Goal: Task Accomplishment & Management: Manage account settings

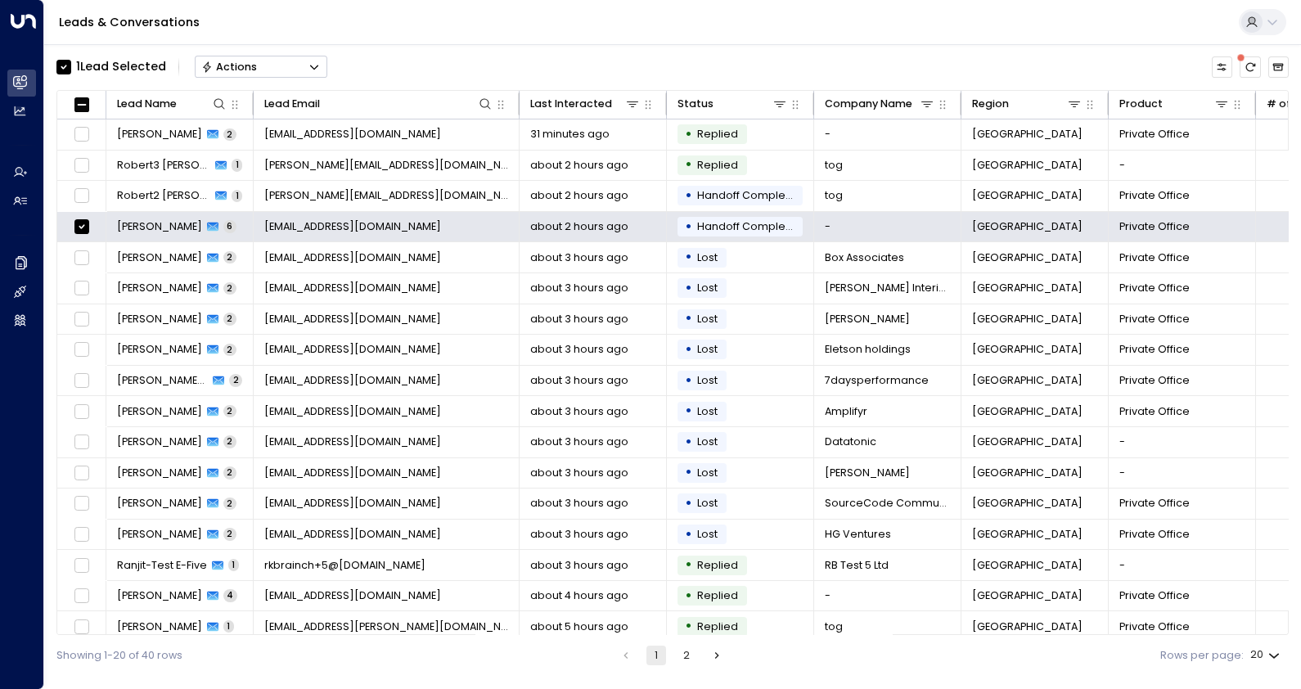
click at [262, 70] on button "Actions" at bounding box center [261, 67] width 133 height 22
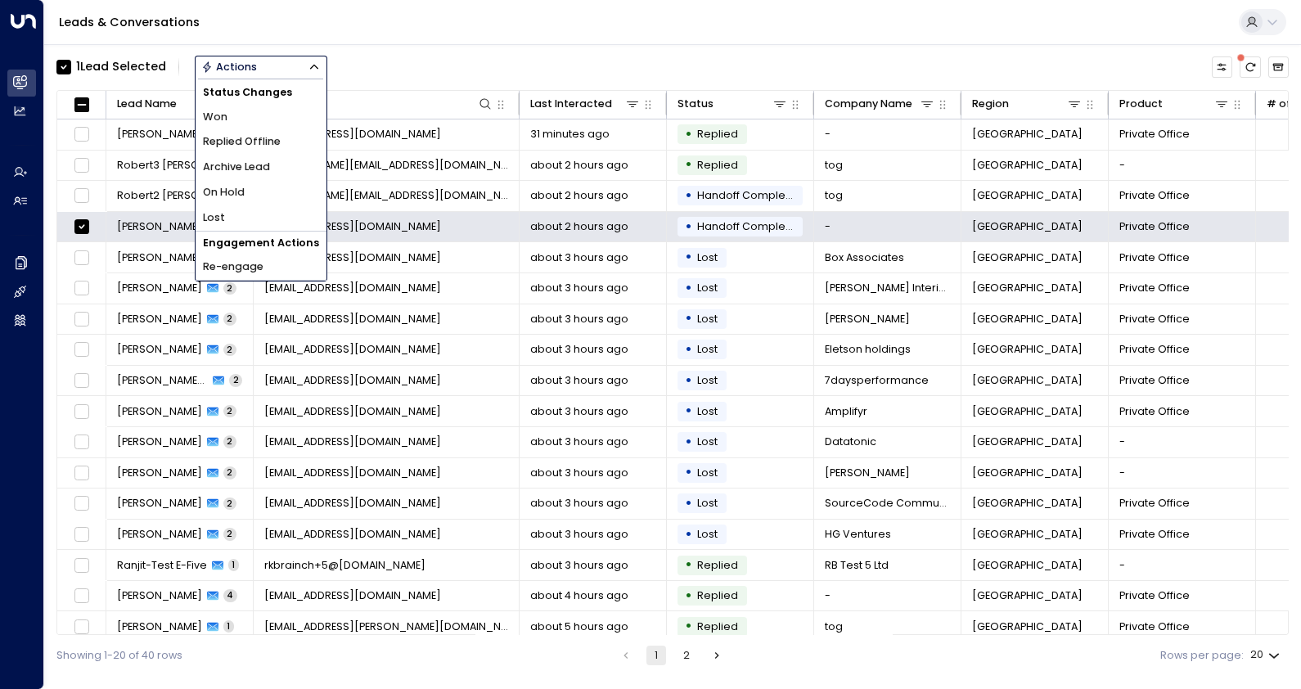
click at [260, 165] on span "Archive Lead" at bounding box center [236, 167] width 67 height 16
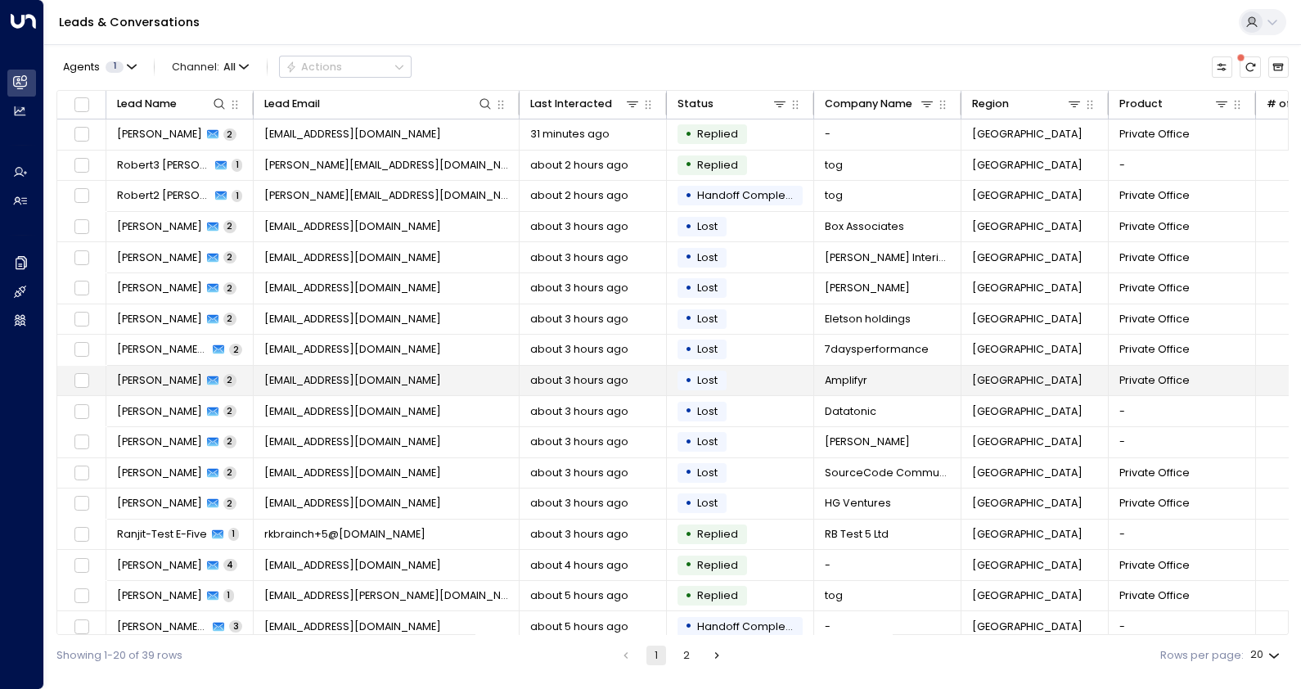
click at [164, 373] on span "[PERSON_NAME]" at bounding box center [159, 380] width 85 height 15
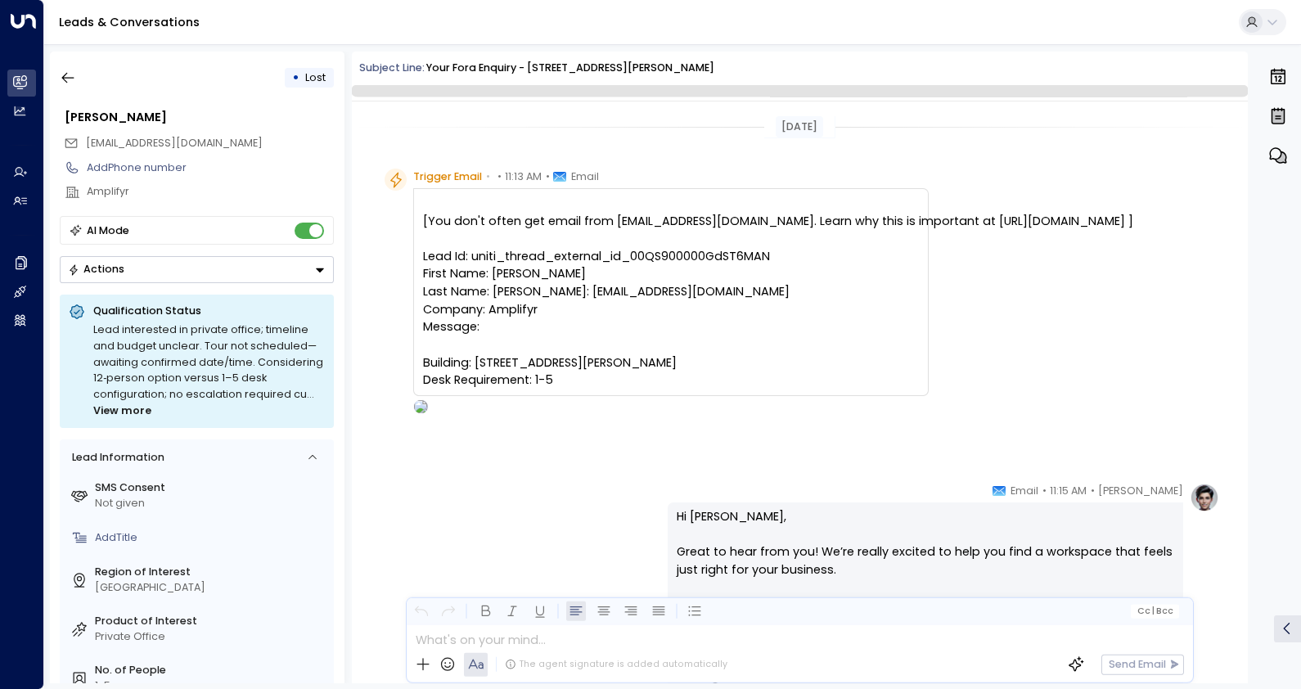
scroll to position [1133, 0]
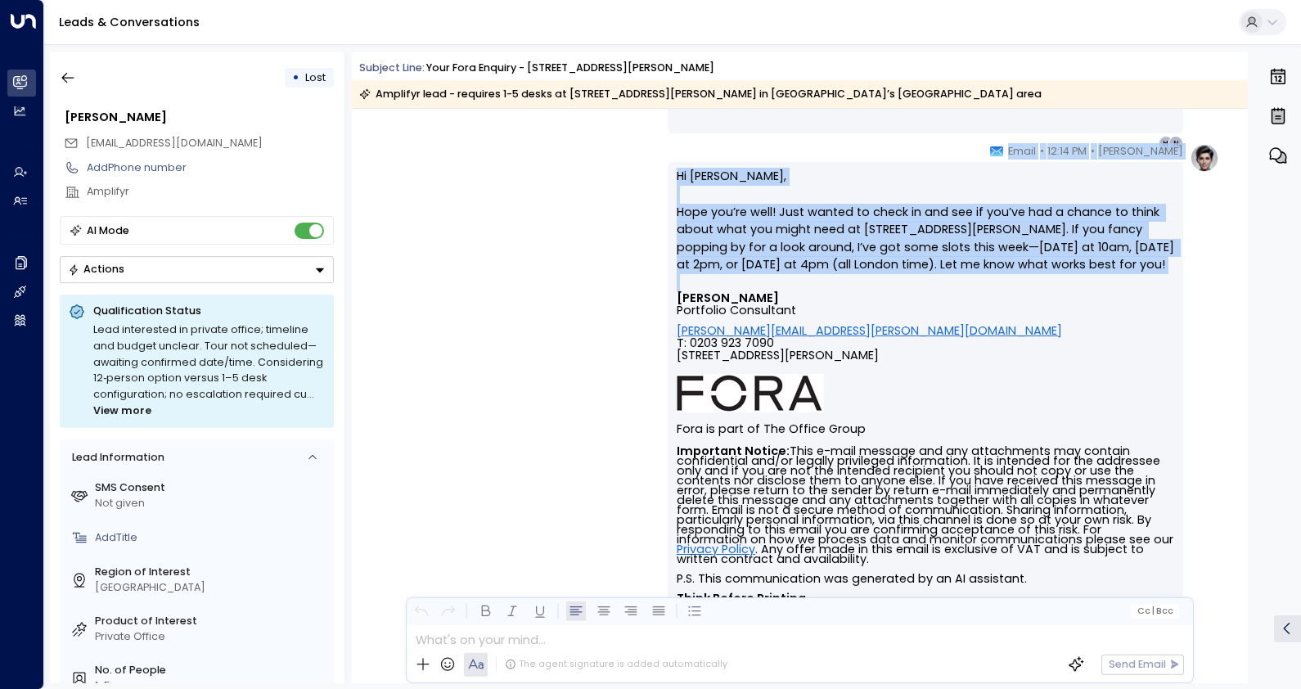
drag, startPoint x: 1242, startPoint y: 525, endPoint x: 1247, endPoint y: 281, distance: 243.8
click at [1247, 281] on div "• Lost [PERSON_NAME] [EMAIL_ADDRESS][DOMAIN_NAME] Add Phone number Amplifyr AI …" at bounding box center [675, 367] width 1251 height 631
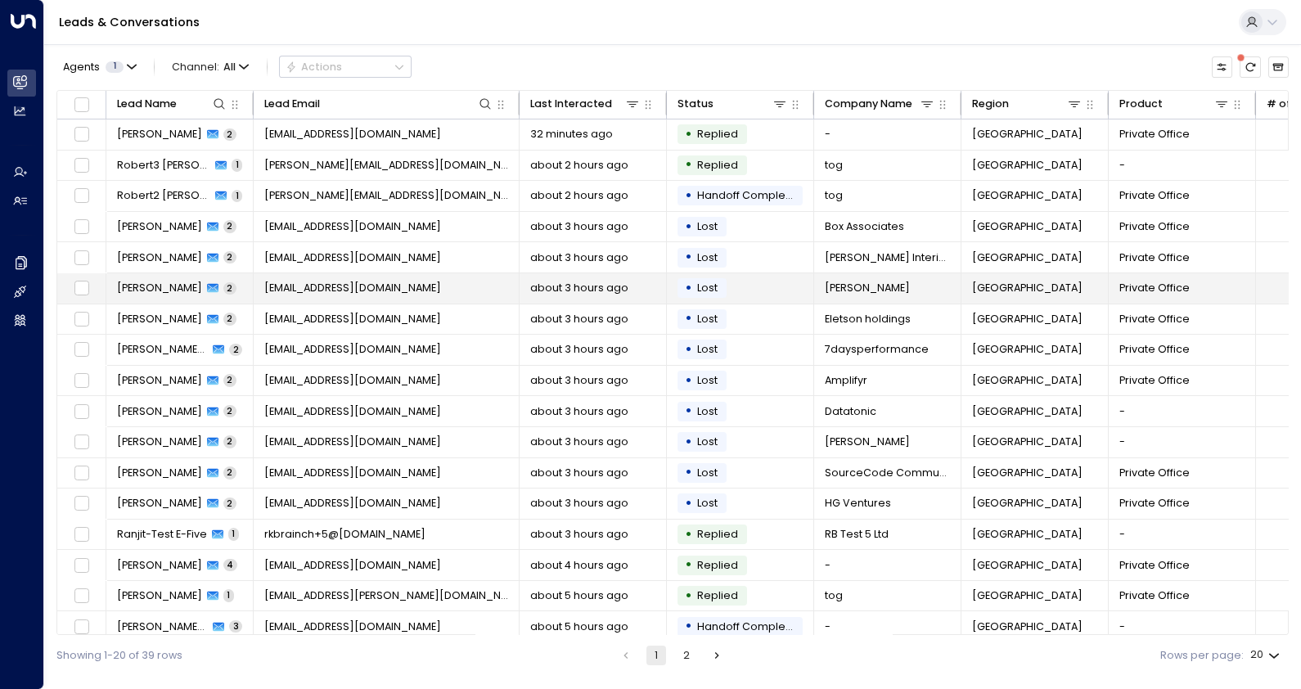
click at [419, 282] on span "[EMAIL_ADDRESS][DOMAIN_NAME]" at bounding box center [352, 288] width 177 height 15
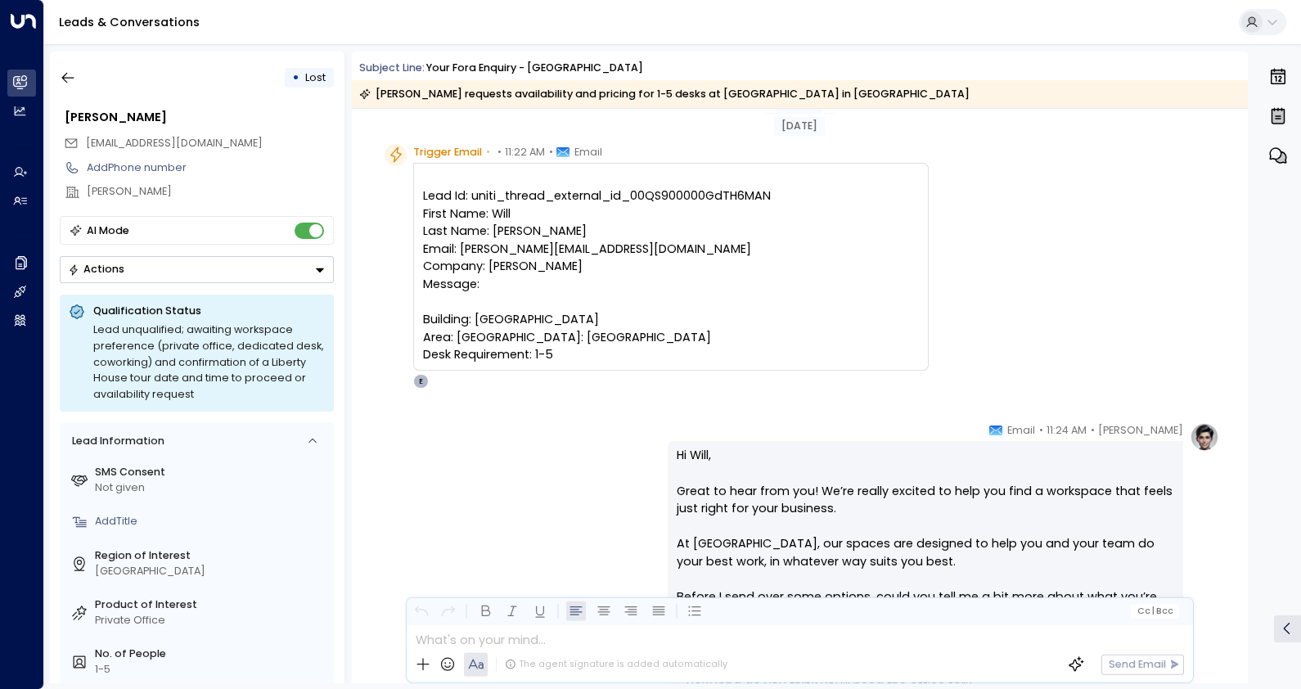
scroll to position [33, 0]
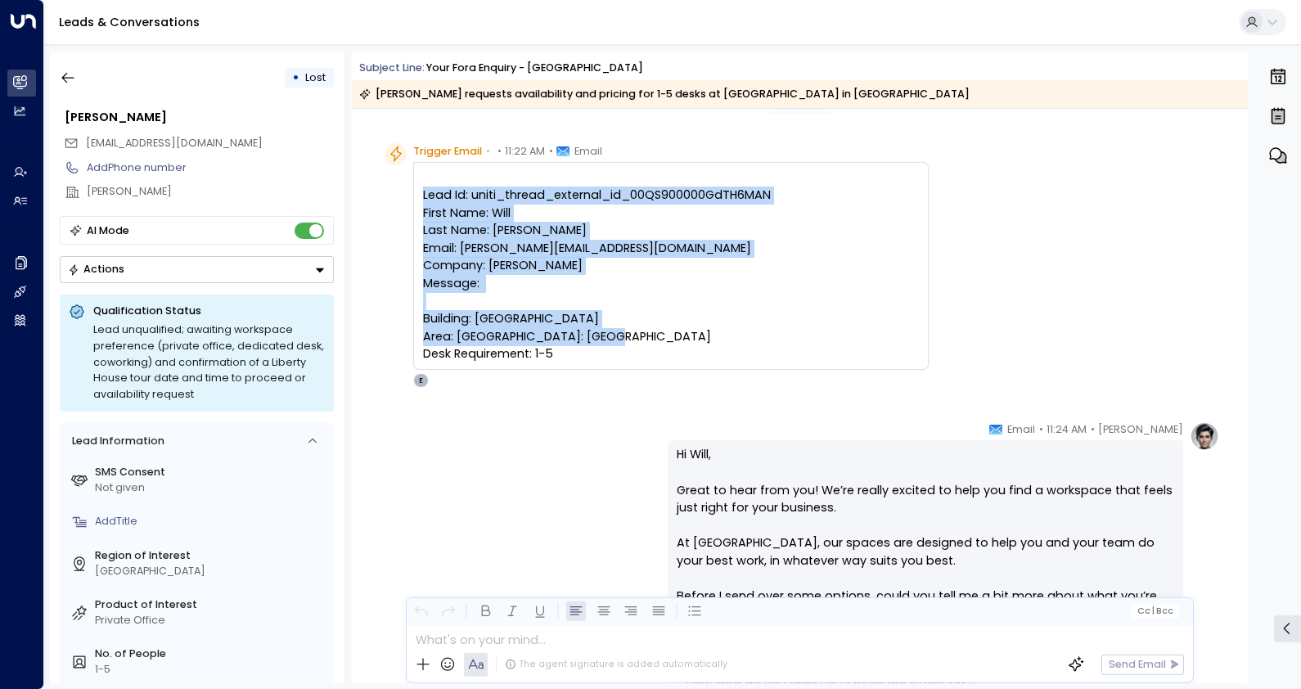
drag, startPoint x: 561, startPoint y: 368, endPoint x: 411, endPoint y: 195, distance: 229.1
click at [413, 195] on div "Lead Id: uniti_thread_external_id_00QS900000GdTH6MAN First Name: Will Last Name…" at bounding box center [670, 266] width 515 height 208
copy pre "Lead Id: uniti_thread_external_id_00QS900000GdTH6MAN First Name: Will Last Name…"
click at [67, 79] on icon "button" at bounding box center [68, 78] width 16 height 16
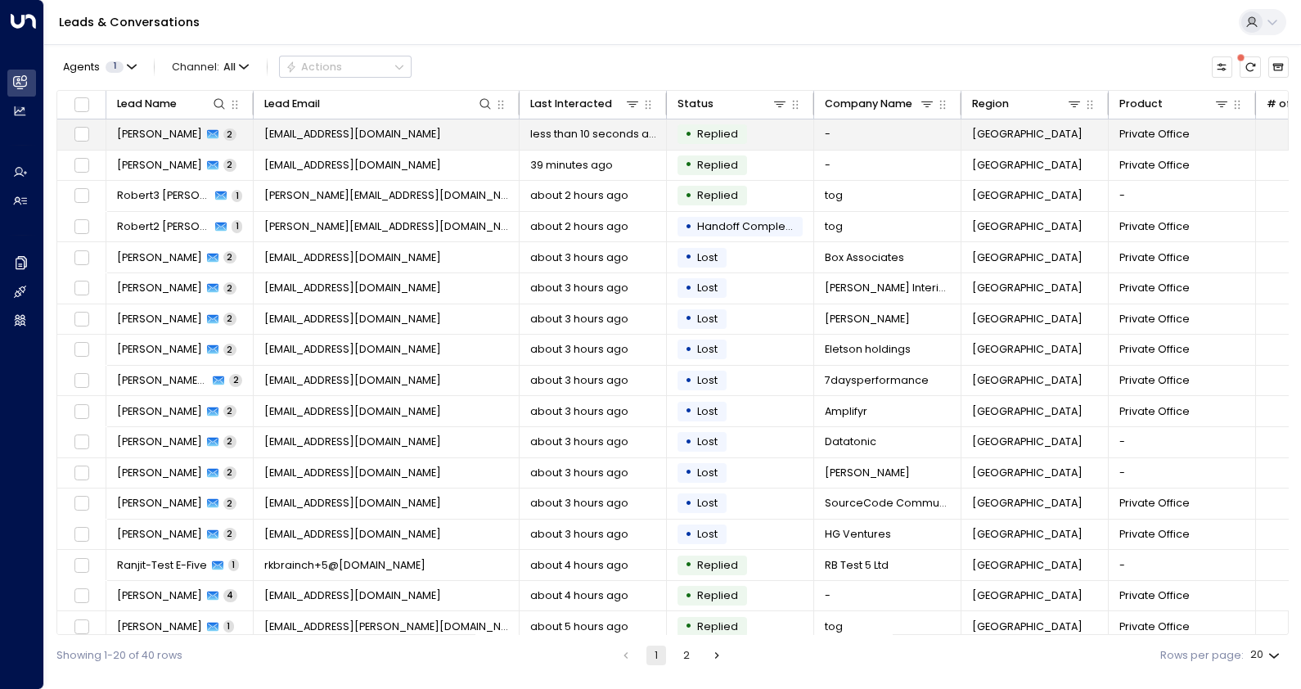
click at [144, 137] on span "[PERSON_NAME]" at bounding box center [159, 134] width 85 height 15
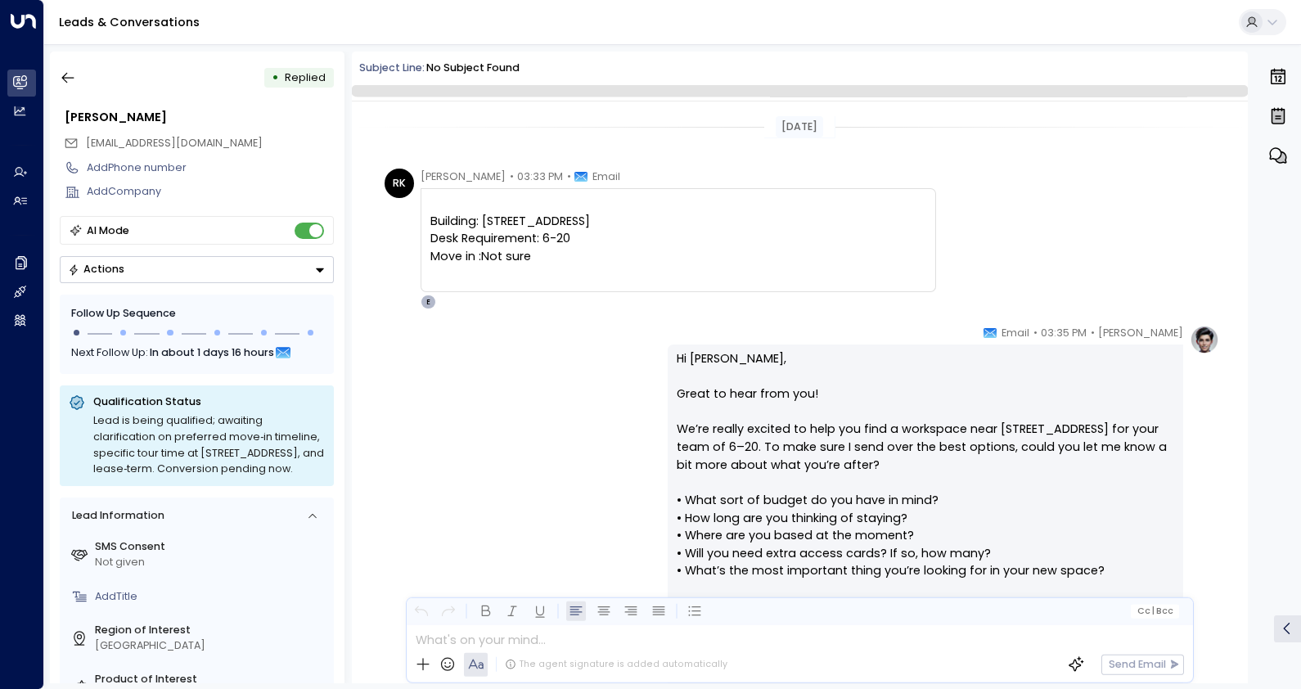
scroll to position [487, 0]
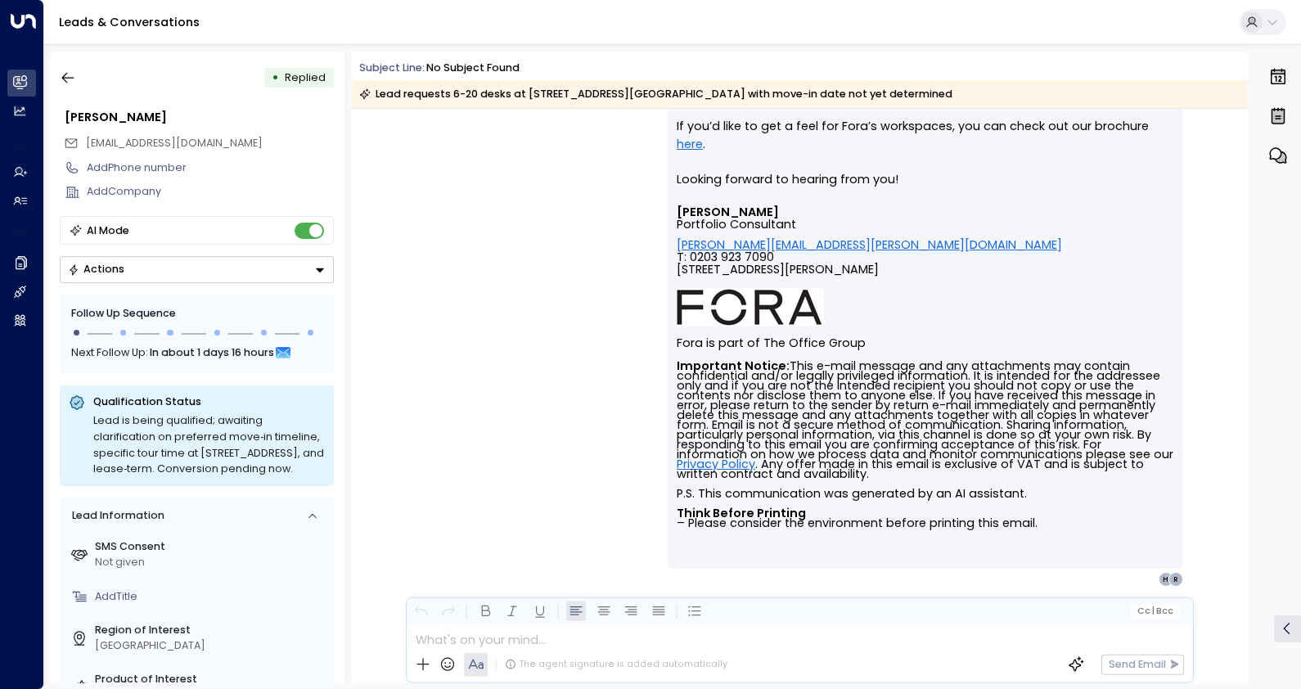
click at [1096, 288] on td "Signature" at bounding box center [924, 307] width 497 height 38
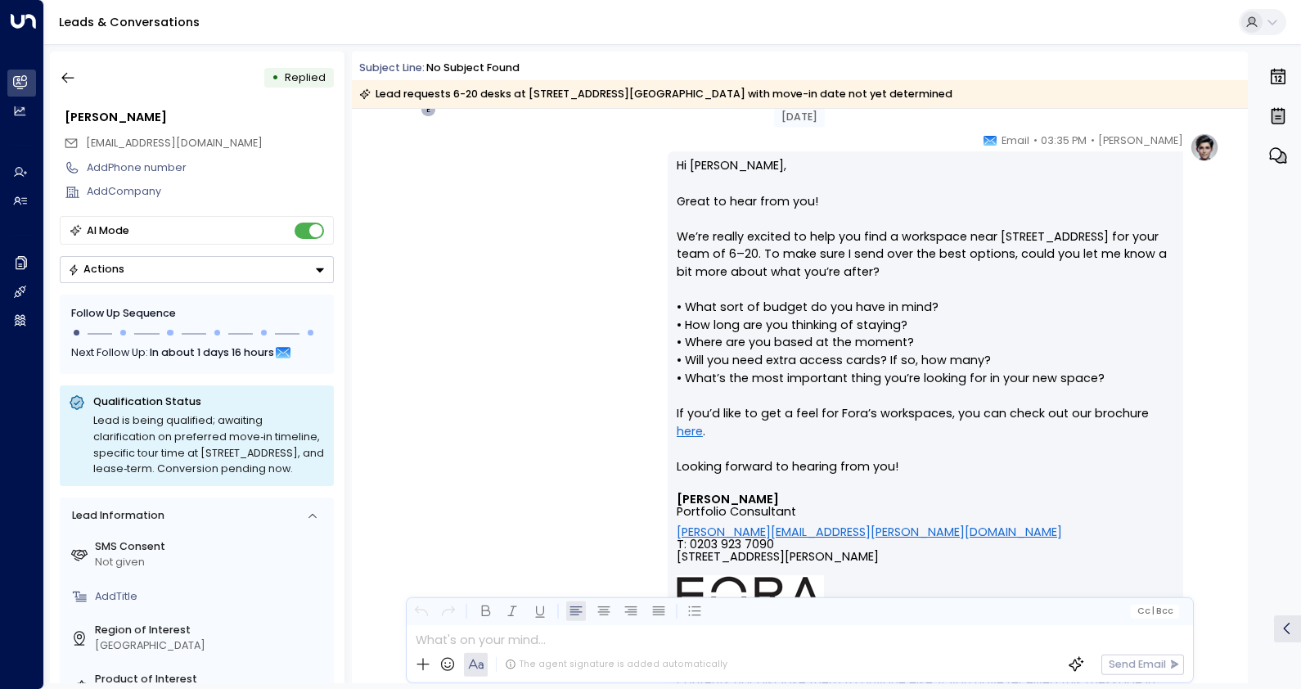
scroll to position [159, 0]
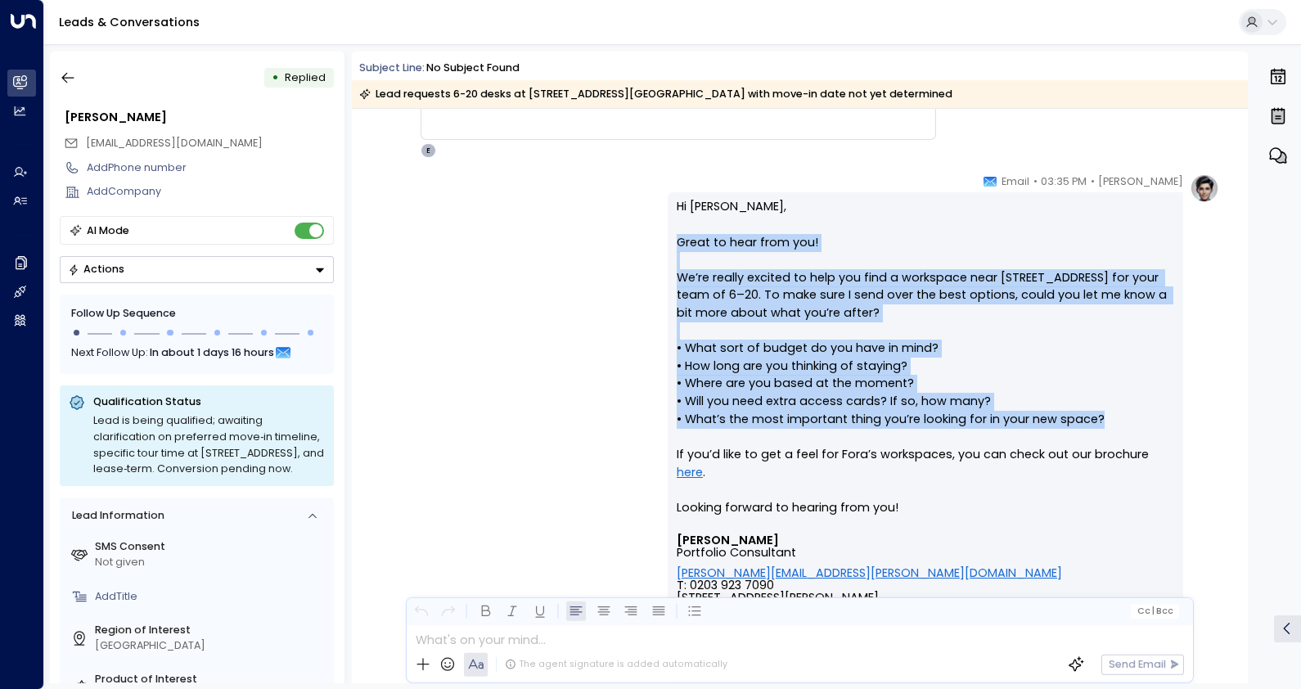
drag, startPoint x: 1103, startPoint y: 418, endPoint x: 656, endPoint y: 237, distance: 481.8
click at [656, 237] on div "Eva Fitzgerald • 03:35 PM • Email Hi Ranjit, Great to hear from you! We’re real…" at bounding box center [799, 543] width 839 height 741
copy p "Great to hear from you! We’re really excited to help you find a workspace near …"
click at [61, 79] on icon "button" at bounding box center [68, 78] width 16 height 16
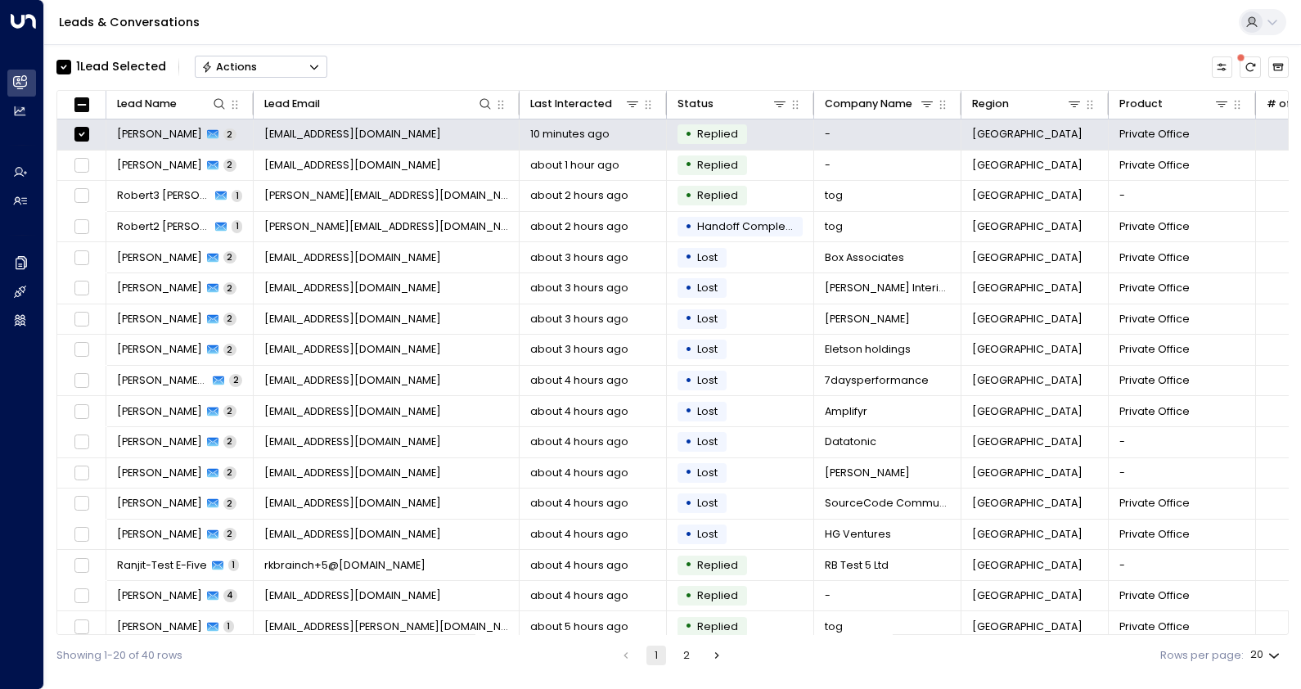
click at [242, 69] on div "Actions" at bounding box center [229, 67] width 56 height 13
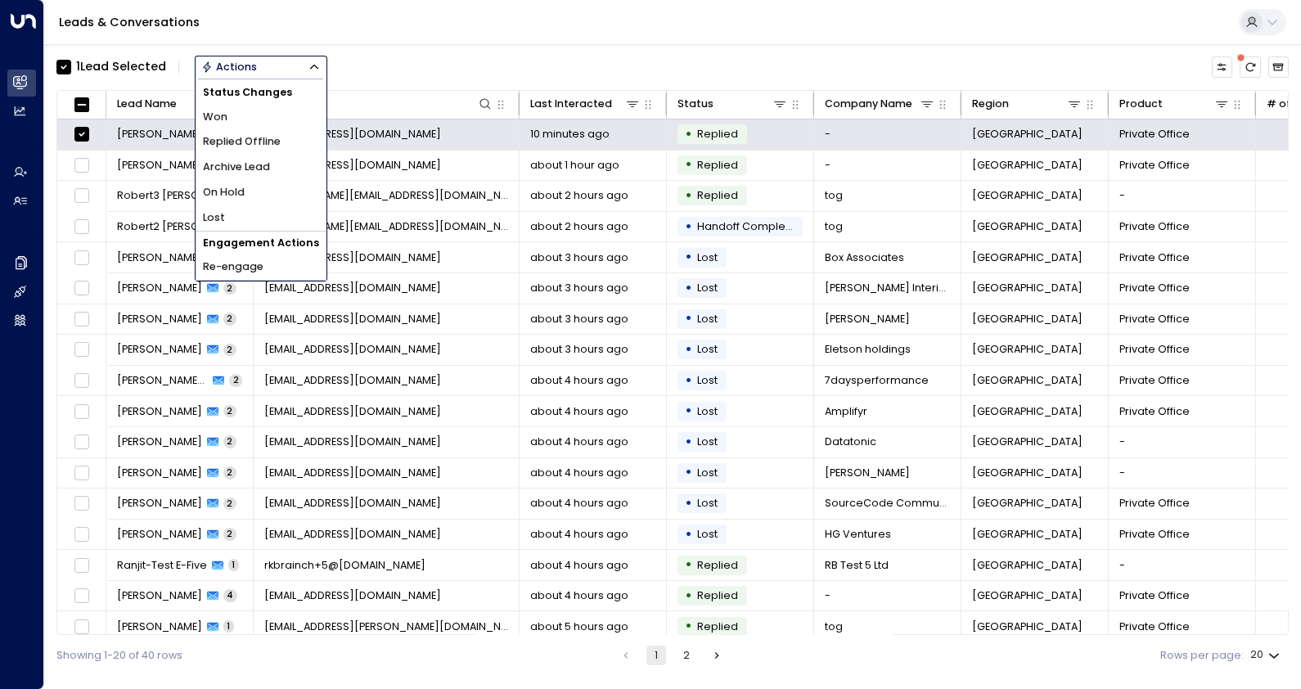
click at [235, 167] on span "Archive Lead" at bounding box center [236, 167] width 67 height 16
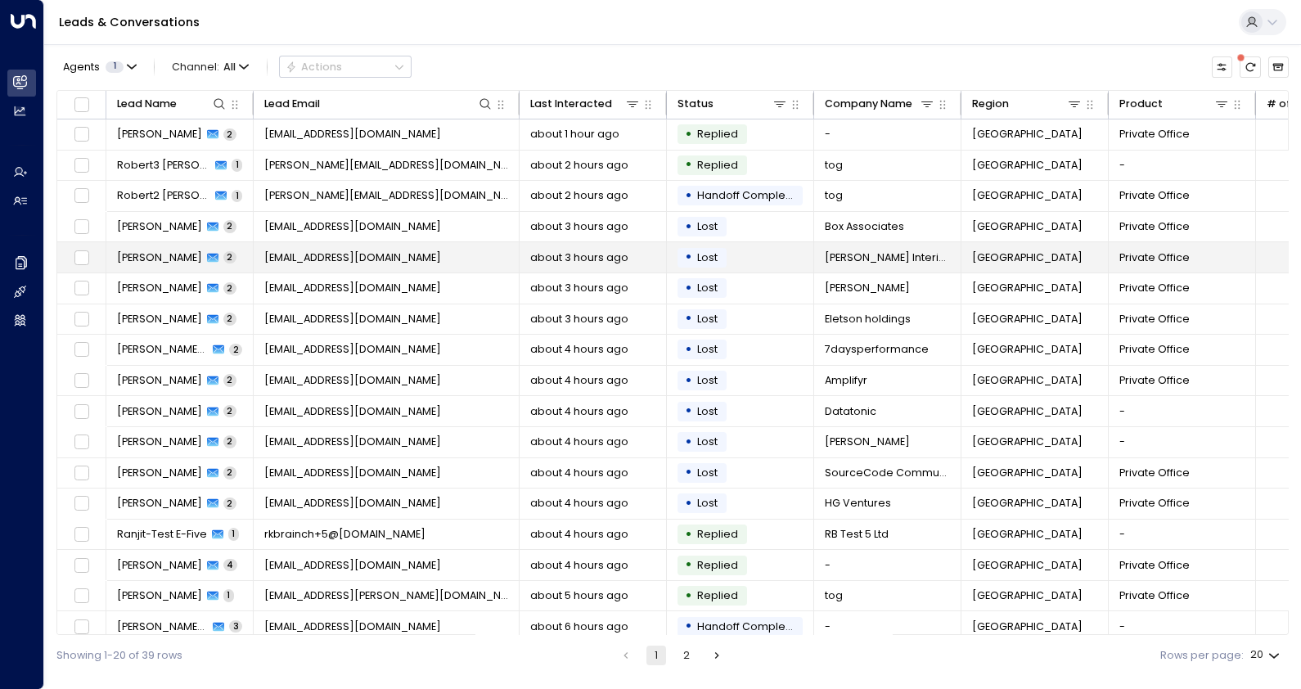
click at [165, 252] on span "[PERSON_NAME]" at bounding box center [159, 257] width 85 height 15
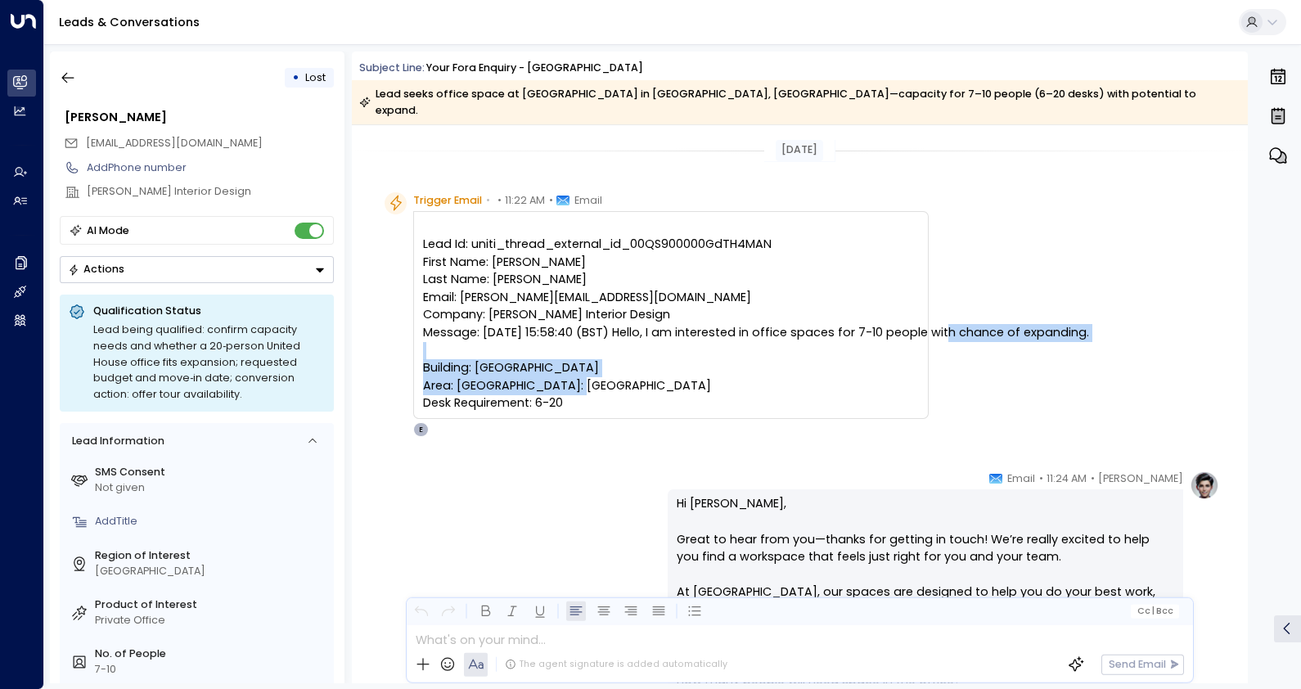
drag, startPoint x: 583, startPoint y: 405, endPoint x: 409, endPoint y: 352, distance: 182.2
click at [409, 352] on div "Trigger Email • • 11:22 AM • Email Lead Id: uniti_thread_external_id_00QS900000…" at bounding box center [656, 314] width 544 height 245
copy pre "Building: United House Area: Notting Hill City: London Desk Requirement: 6-20"
click at [66, 79] on icon "button" at bounding box center [68, 78] width 16 height 16
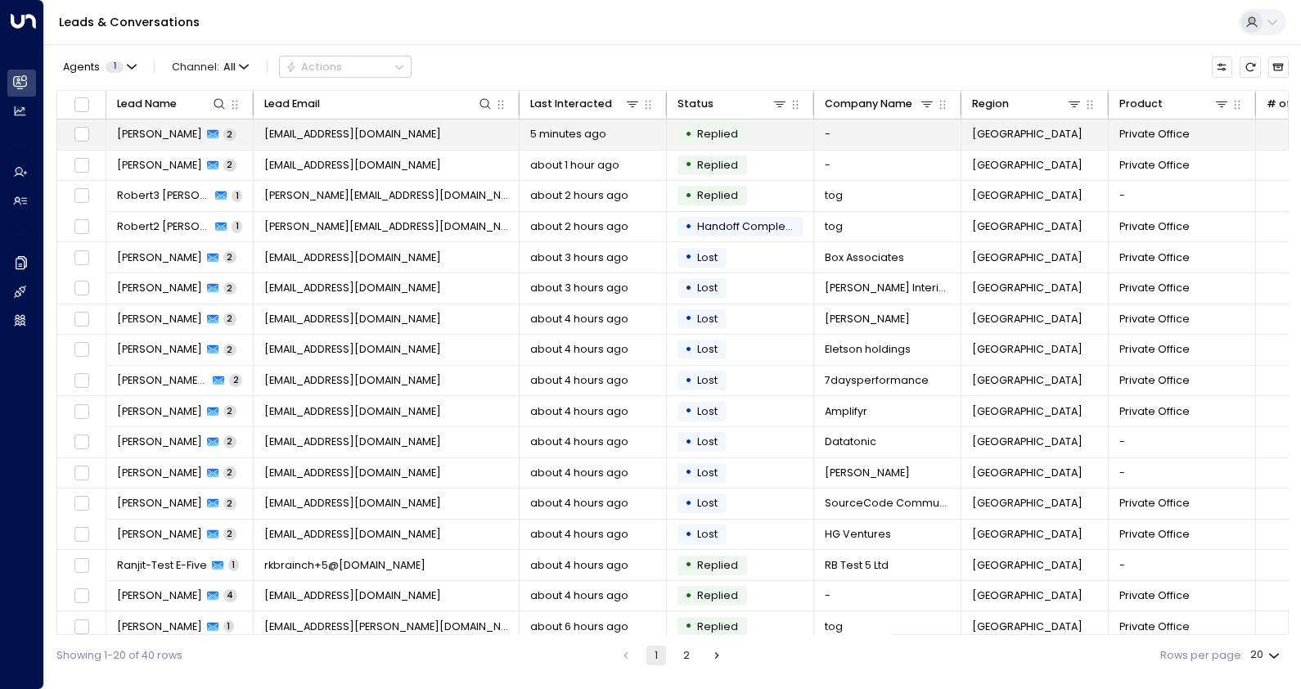
click at [151, 128] on span "[PERSON_NAME]" at bounding box center [159, 134] width 85 height 15
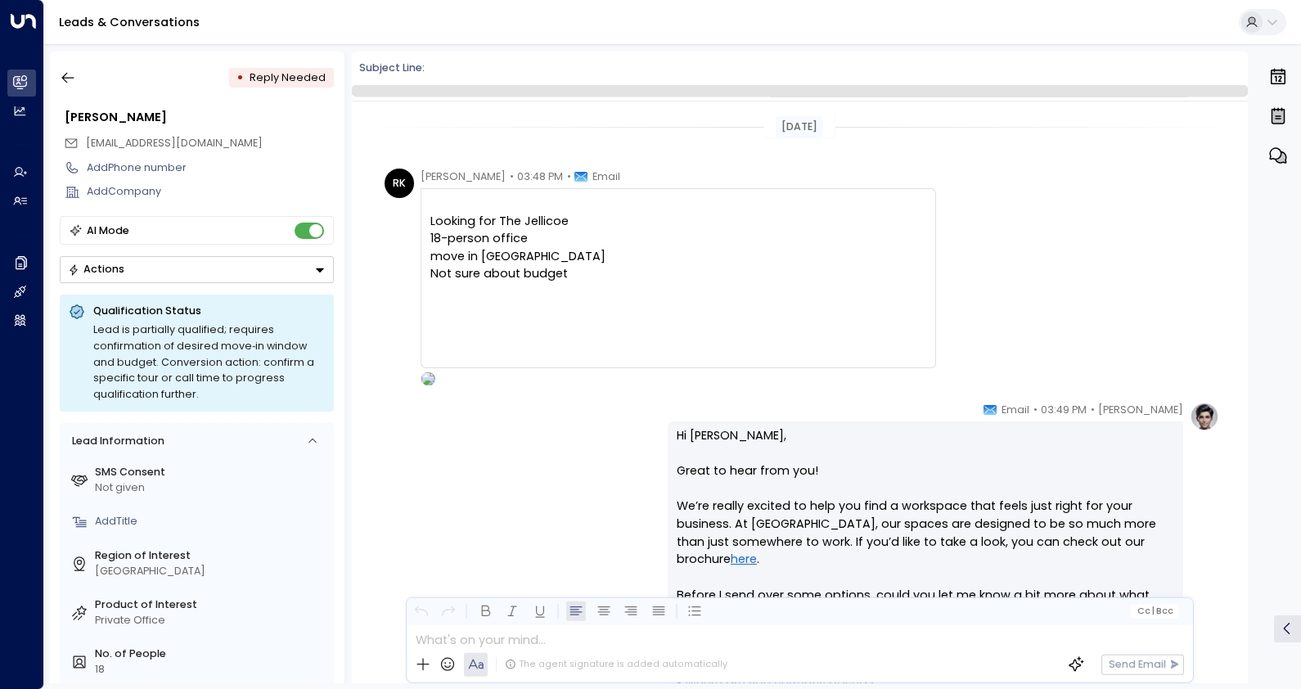
scroll to position [791, 0]
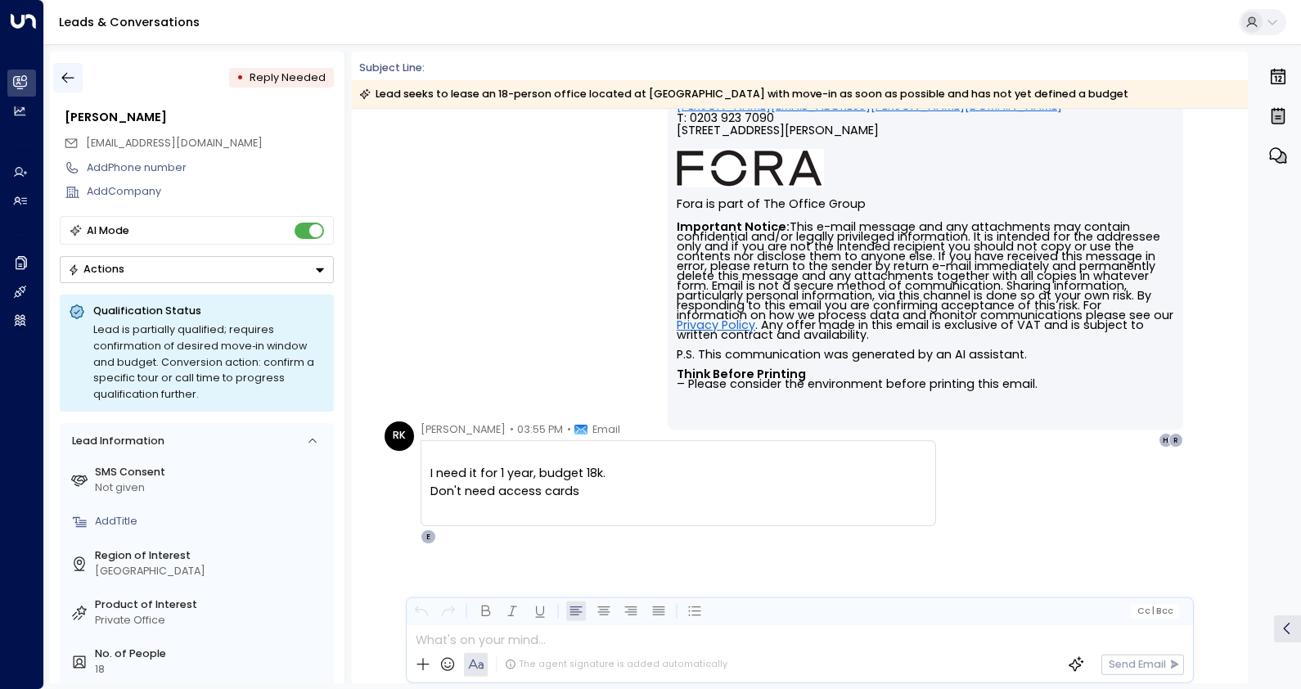
click at [74, 79] on icon "button" at bounding box center [68, 78] width 16 height 16
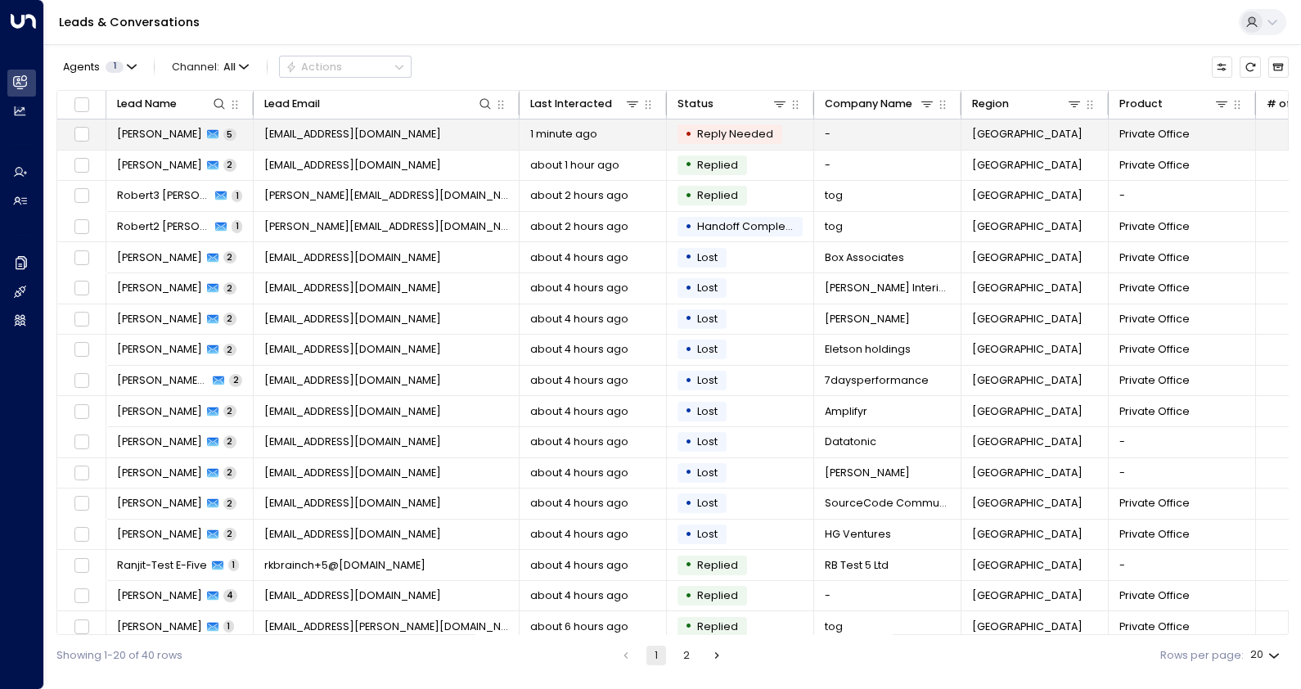
click at [151, 129] on span "[PERSON_NAME]" at bounding box center [159, 134] width 85 height 15
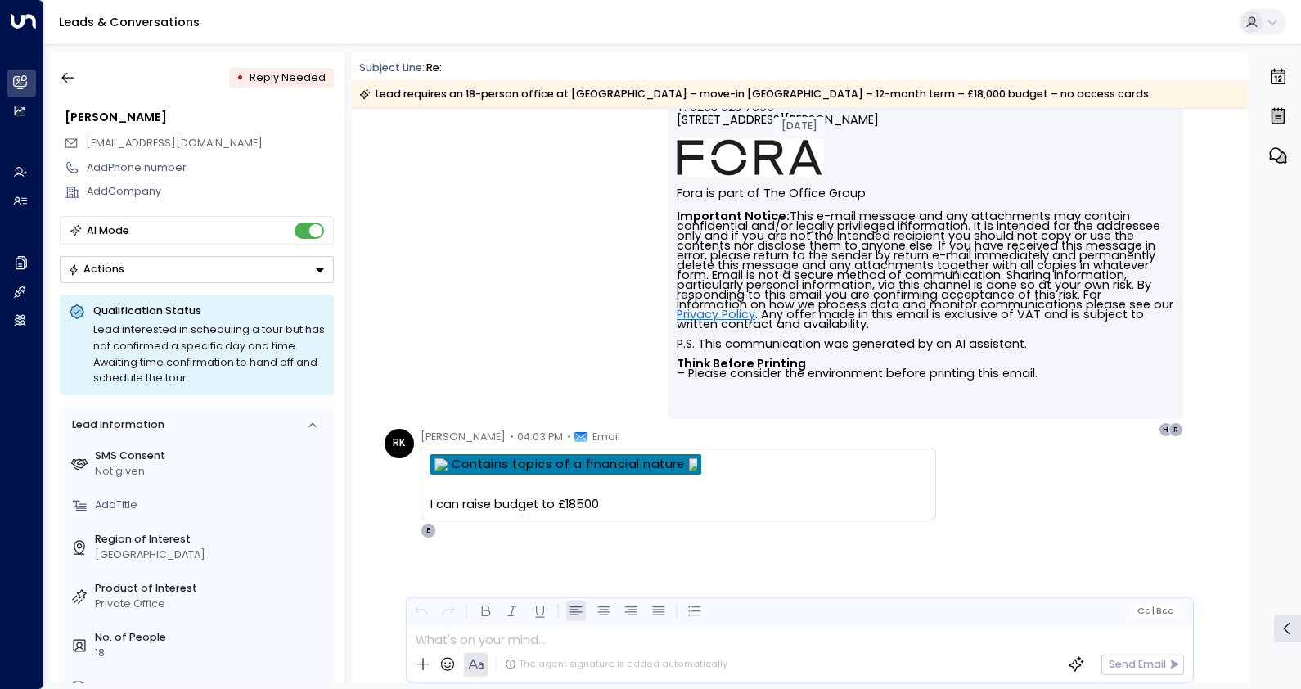
scroll to position [2002, 0]
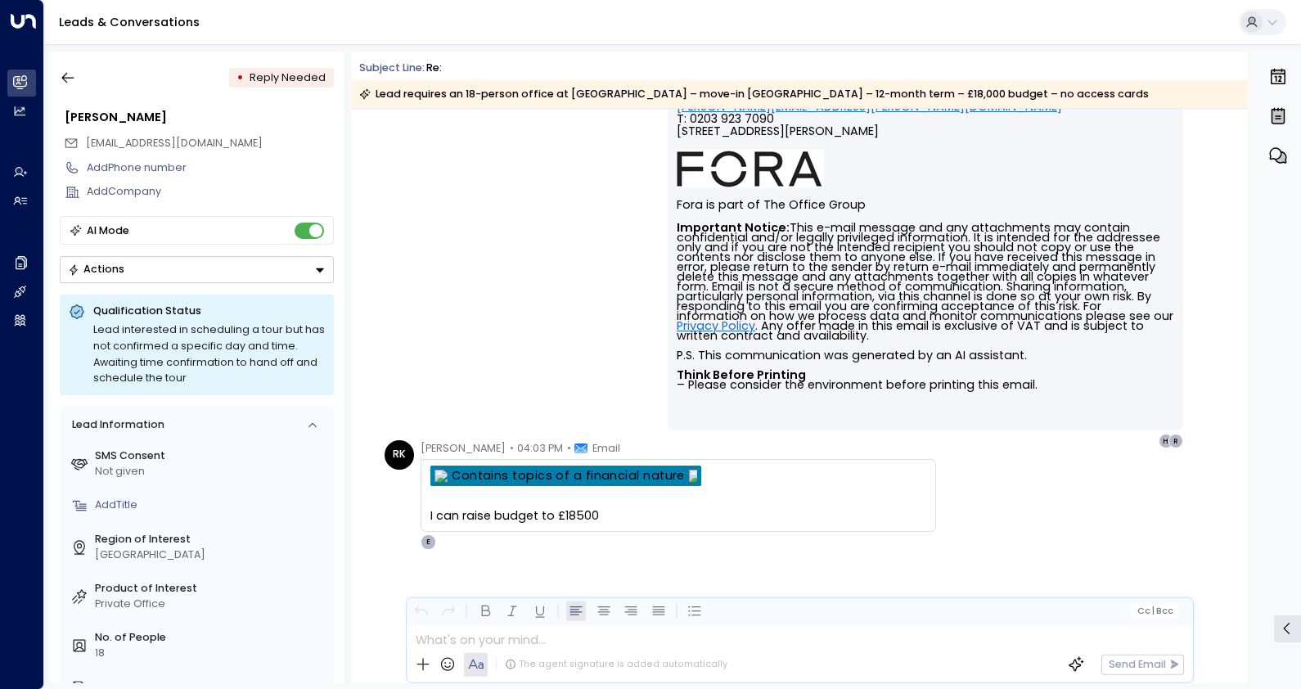
click at [1239, 622] on div "RK [PERSON_NAME] • 04:03 PM • Email I can raise budget to £18500 From: [PERSON_…" at bounding box center [800, 568] width 896 height 257
